Goal: Information Seeking & Learning: Check status

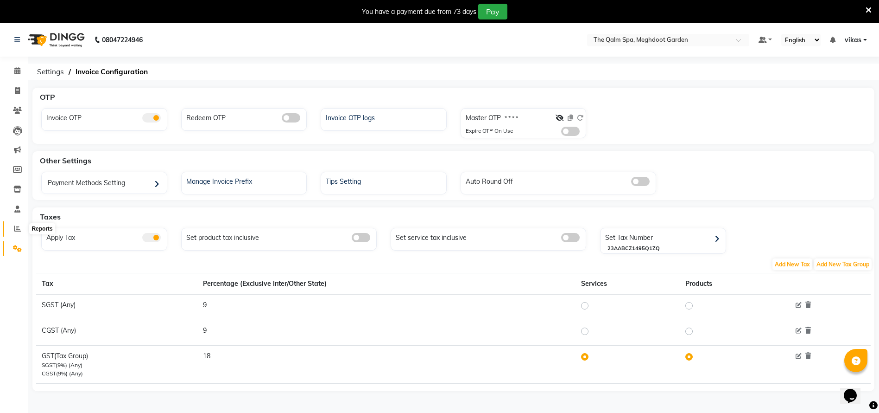
click at [20, 228] on icon at bounding box center [17, 228] width 7 height 7
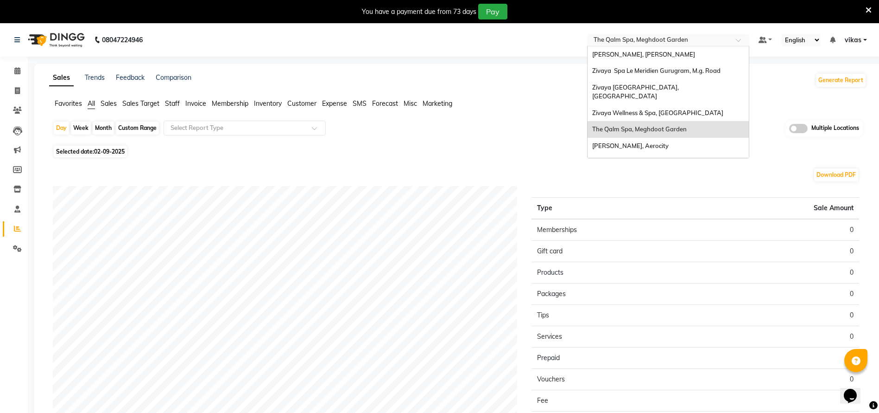
click at [605, 43] on input "text" at bounding box center [659, 40] width 134 height 9
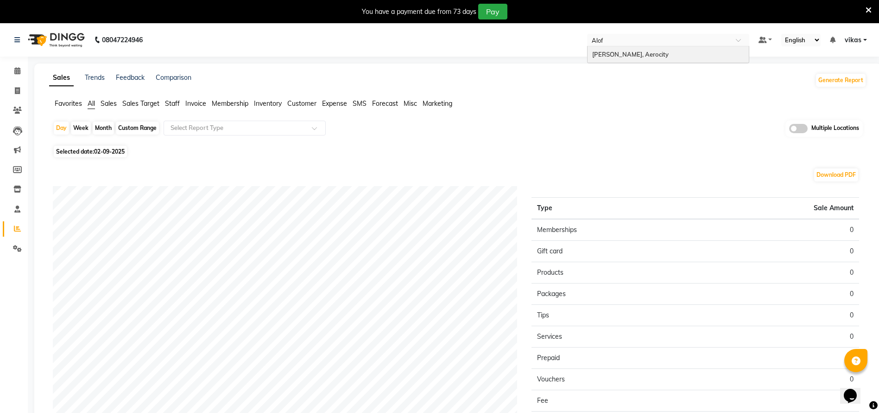
type input "Aloft"
click at [610, 52] on span "[PERSON_NAME], Aerocity" at bounding box center [630, 54] width 76 height 7
click at [12, 227] on span at bounding box center [17, 228] width 16 height 11
click at [110, 150] on span "02-09-2025" at bounding box center [109, 151] width 31 height 7
select select "9"
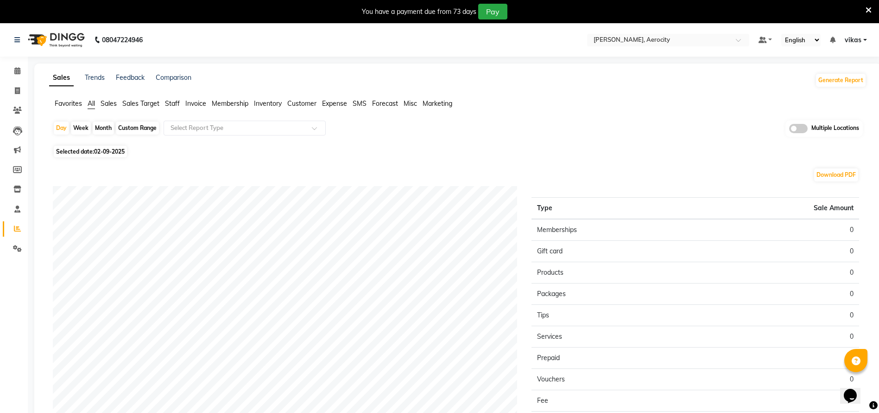
select select "2025"
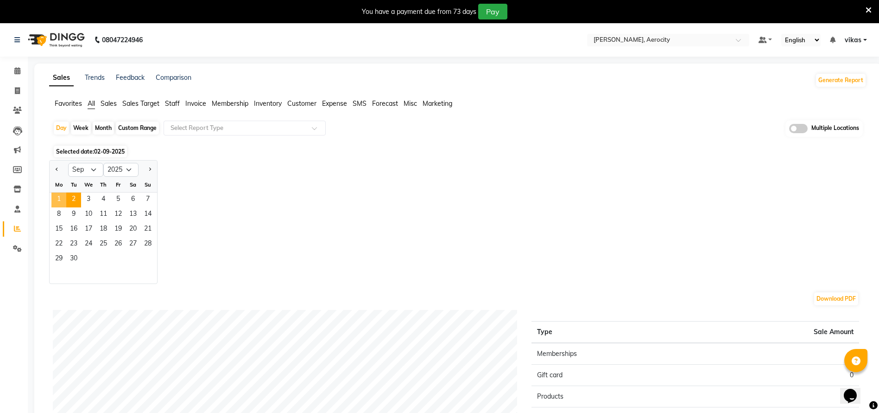
click at [62, 197] on span "1" at bounding box center [58, 199] width 15 height 15
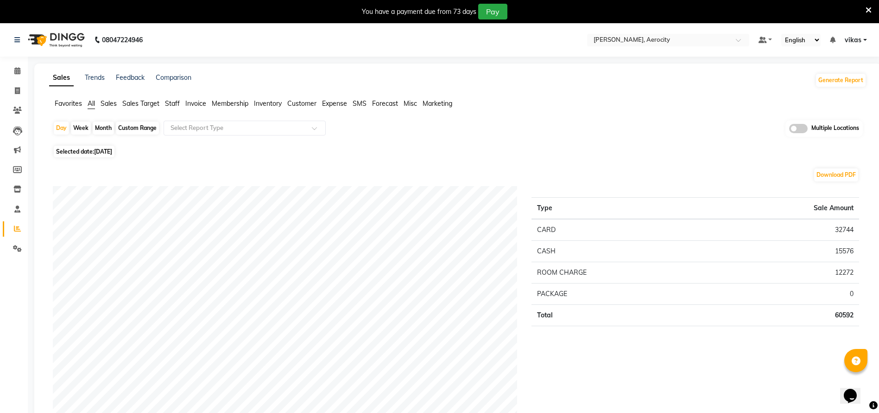
click at [278, 136] on div "Day Week Month Custom Range Select Report Type Multiple Locations" at bounding box center [458, 131] width 810 height 23
click at [286, 125] on input "text" at bounding box center [235, 127] width 133 height 9
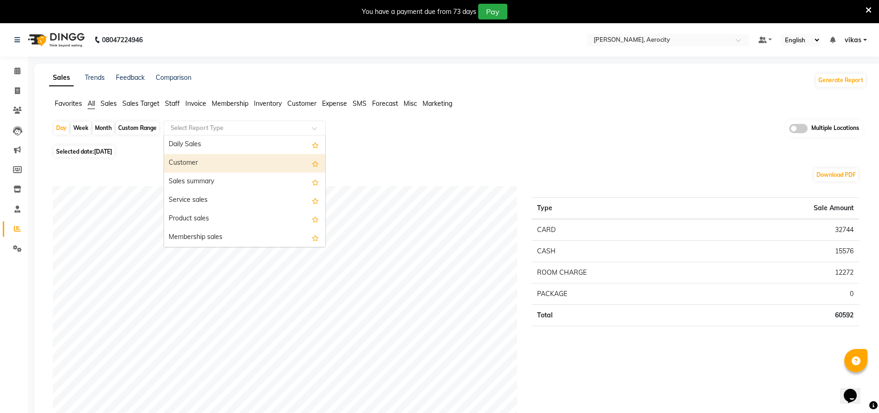
click at [272, 162] on div "Customer" at bounding box center [244, 163] width 161 height 19
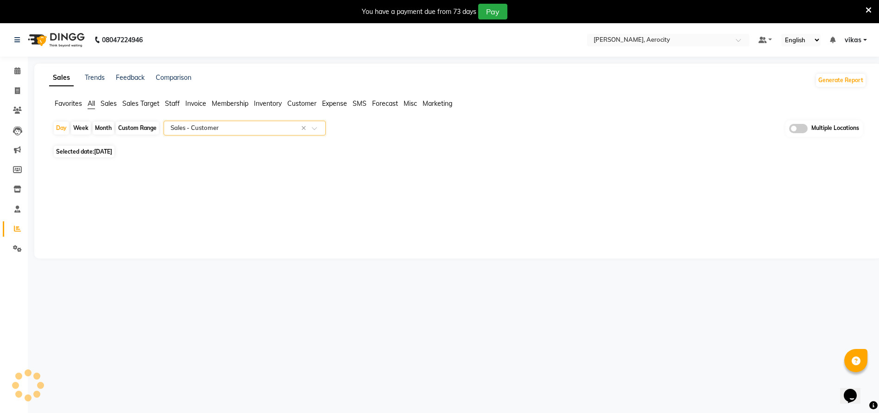
select select "full_report"
select select "csv"
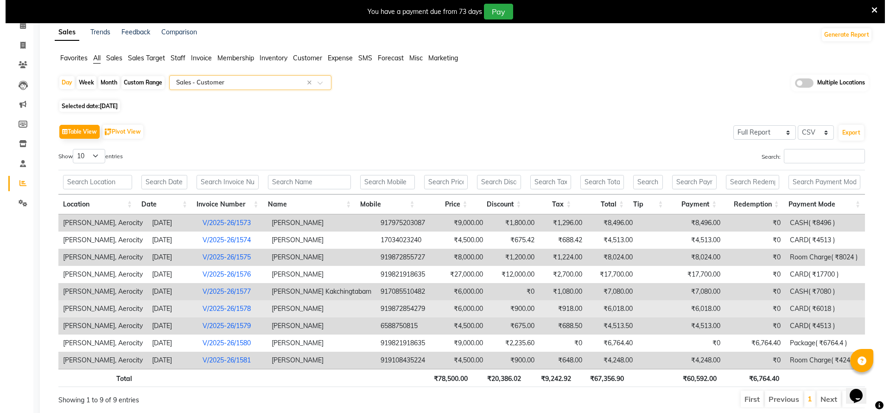
scroll to position [82, 0]
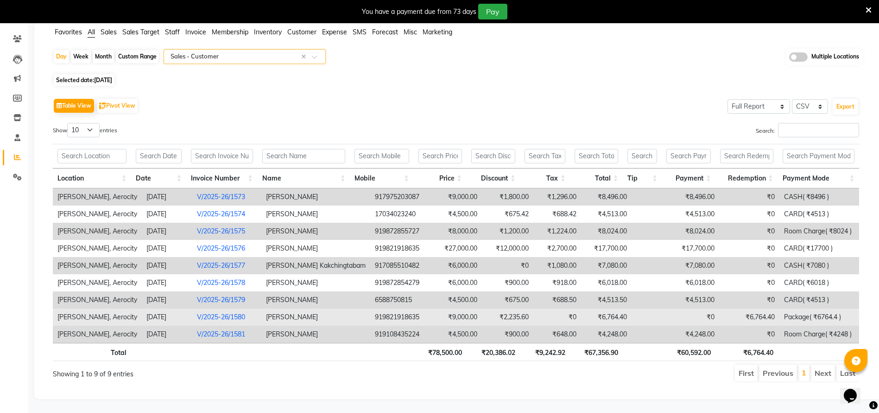
click at [219, 312] on link "V/2025-26/1580" at bounding box center [221, 316] width 48 height 8
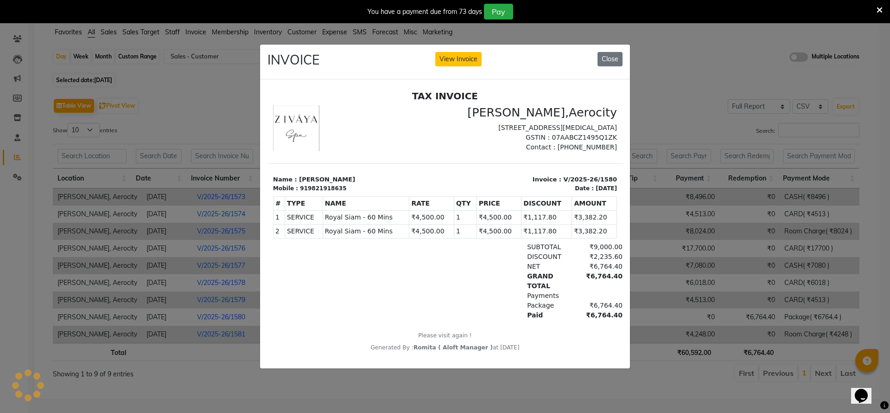
scroll to position [0, 0]
click at [451, 52] on button "View Invoice" at bounding box center [458, 59] width 46 height 14
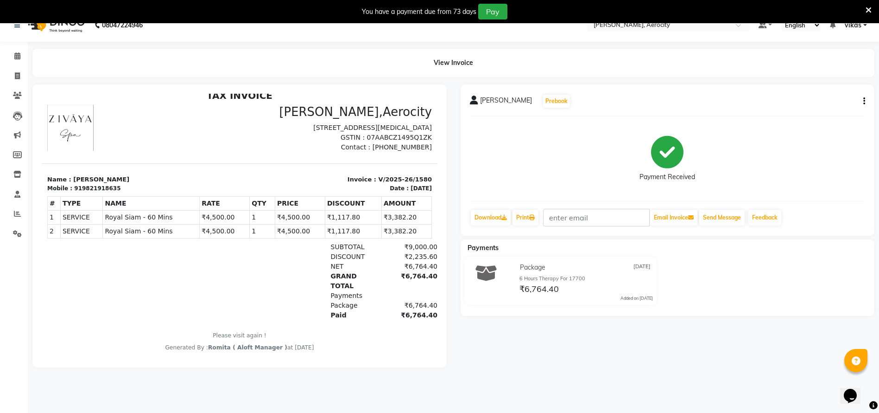
scroll to position [23, 0]
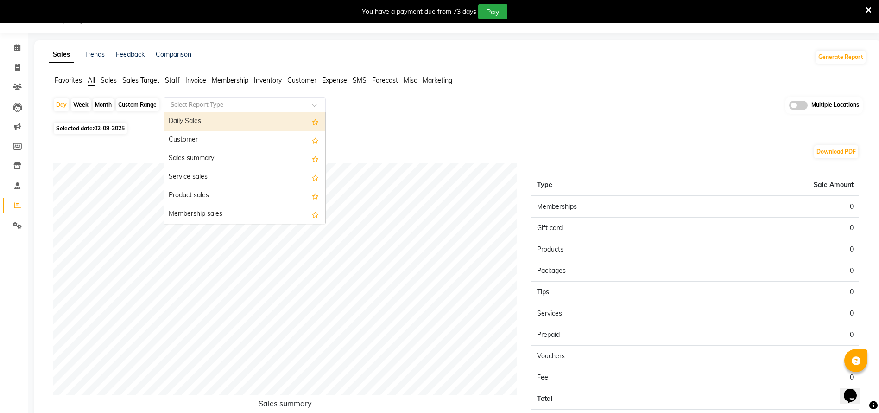
click at [189, 104] on input "text" at bounding box center [235, 104] width 133 height 9
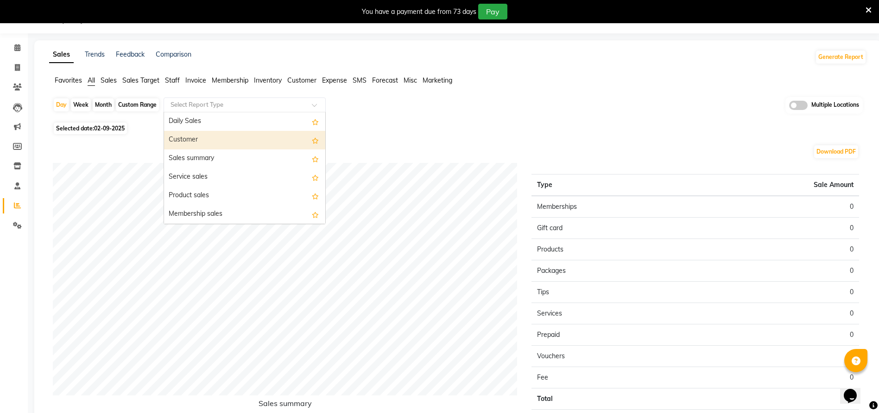
click at [192, 135] on div "Customer" at bounding box center [244, 140] width 161 height 19
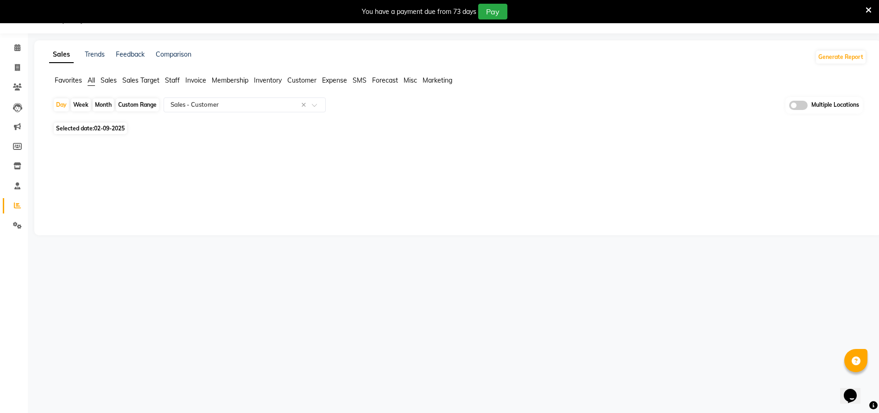
click at [122, 125] on span "02-09-2025" at bounding box center [109, 128] width 31 height 7
select select "9"
select select "2025"
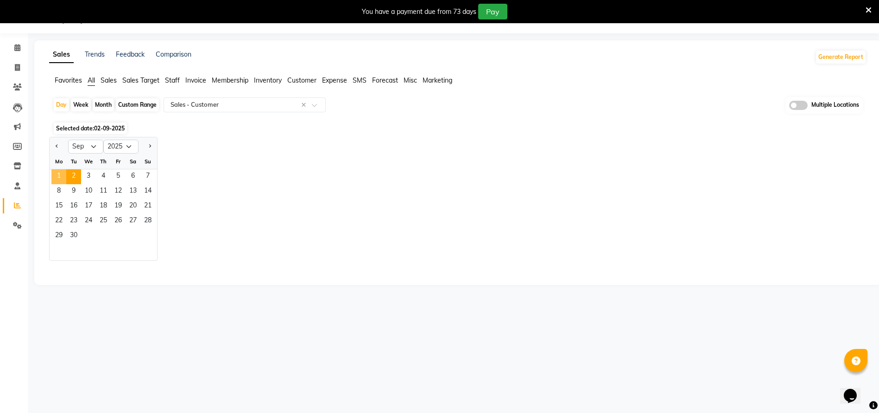
click at [64, 171] on span "1" at bounding box center [58, 176] width 15 height 15
select select "full_report"
select select "csv"
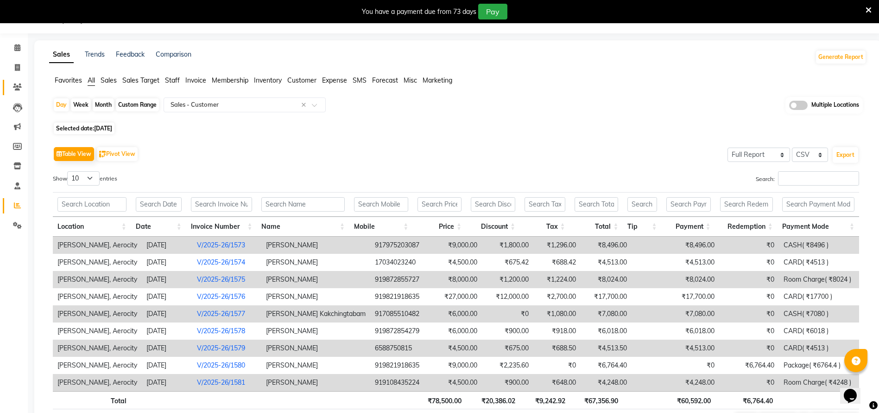
click at [7, 88] on link "Clients" at bounding box center [14, 87] width 22 height 15
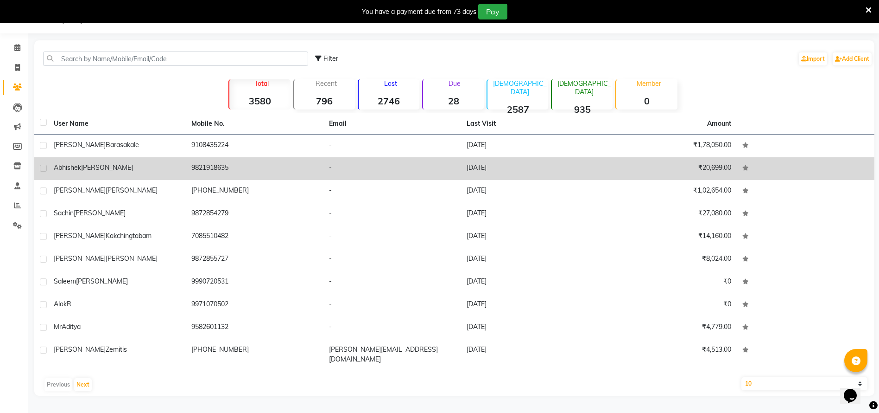
click at [117, 164] on div "[PERSON_NAME]" at bounding box center [117, 168] width 127 height 10
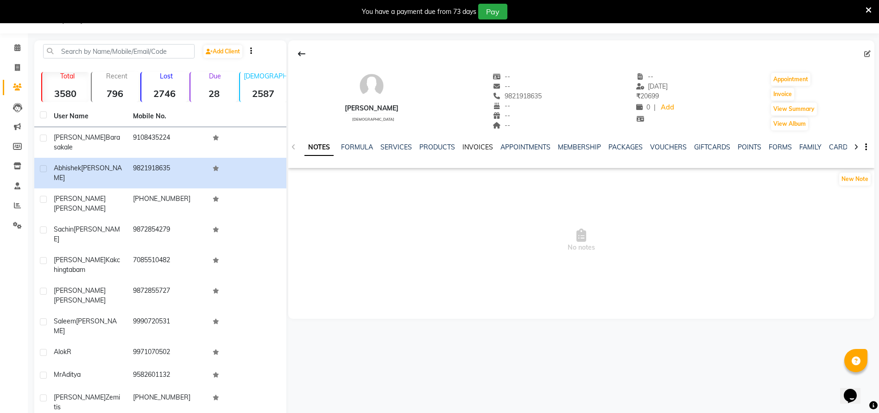
click at [473, 146] on link "INVOICES" at bounding box center [478, 147] width 31 height 8
